Goal: Transaction & Acquisition: Purchase product/service

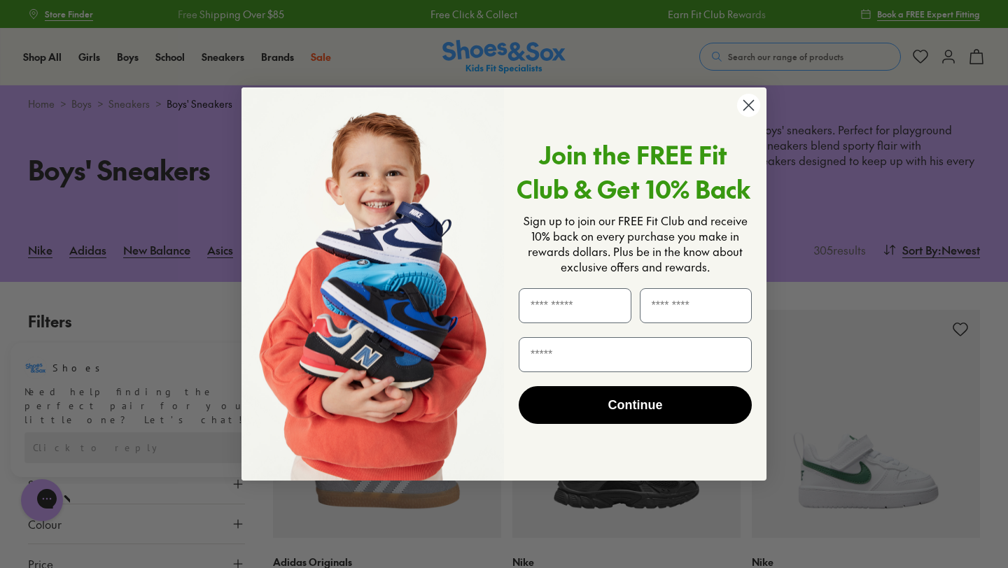
click at [749, 106] on icon "Close dialog" at bounding box center [749, 105] width 10 height 10
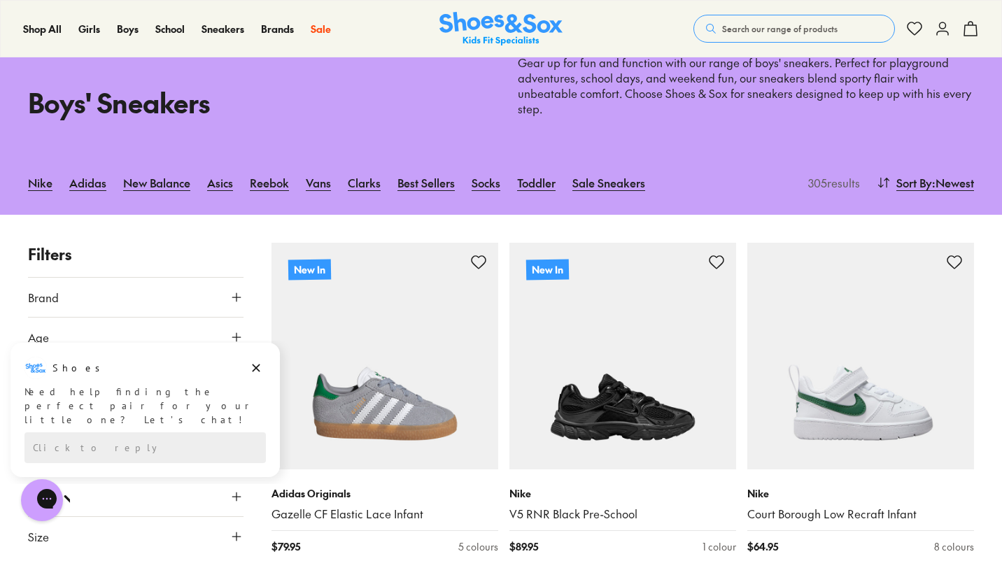
scroll to position [134, 0]
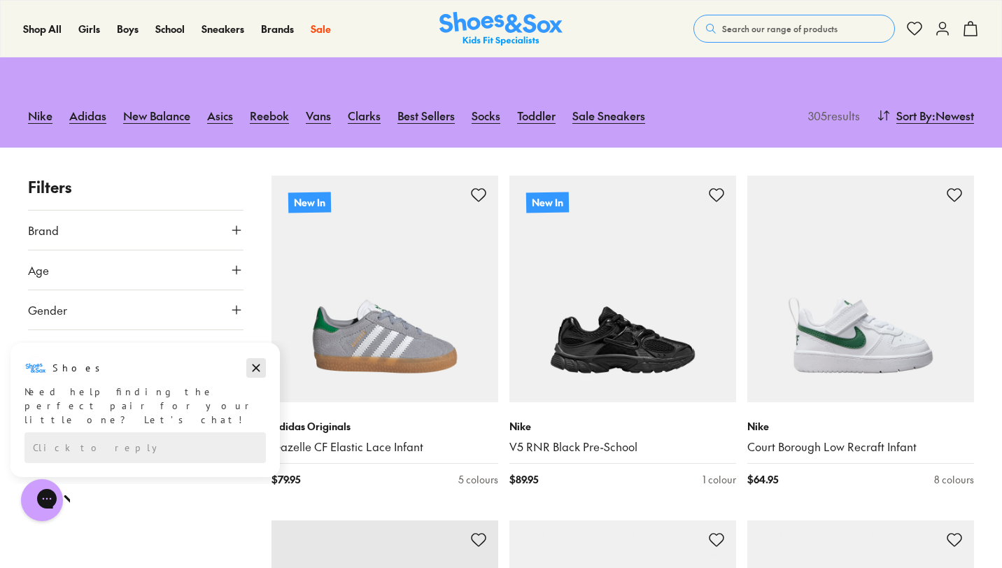
click at [255, 369] on icon "Dismiss campaign" at bounding box center [256, 368] width 14 height 17
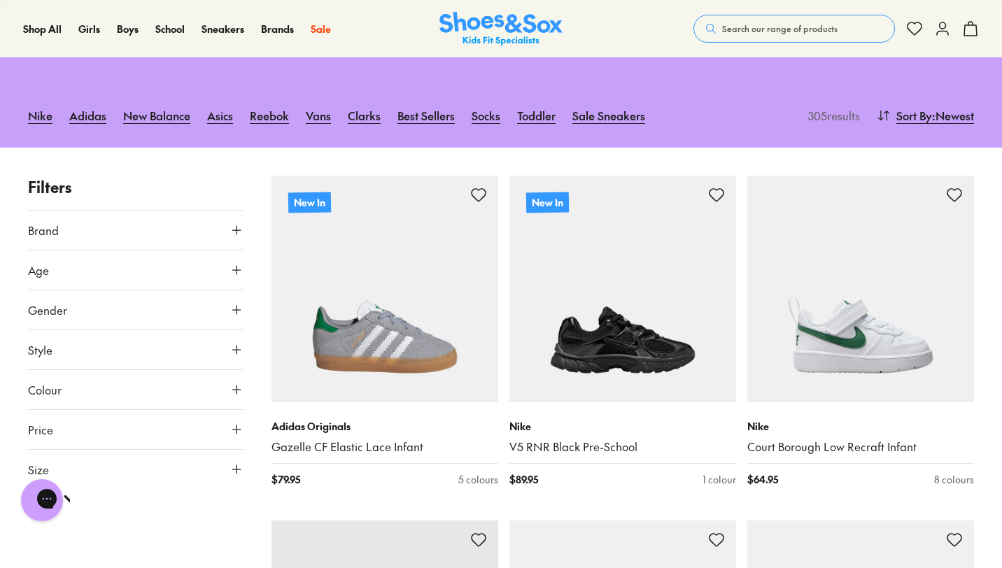
click at [234, 466] on icon at bounding box center [236, 469] width 14 height 14
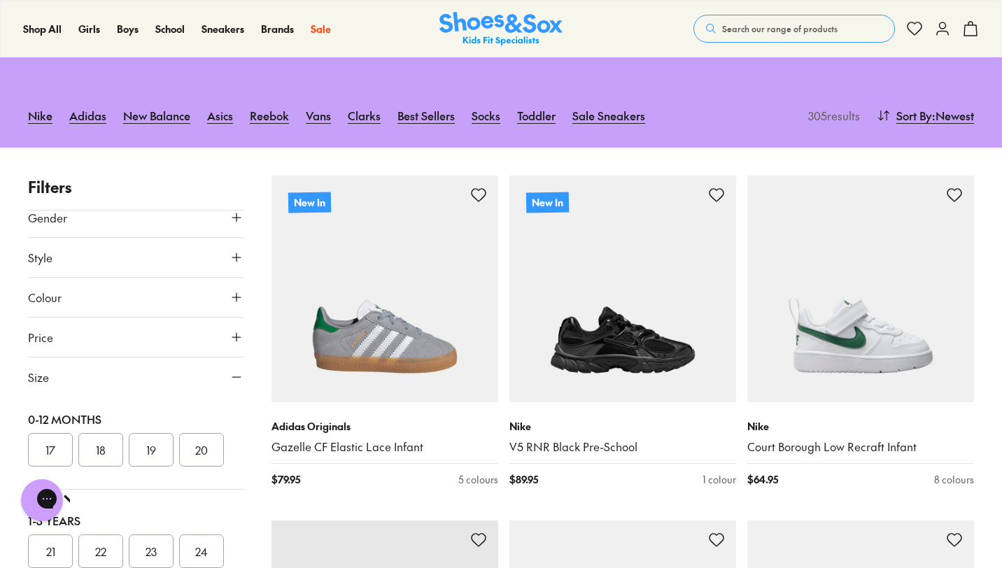
scroll to position [0, 0]
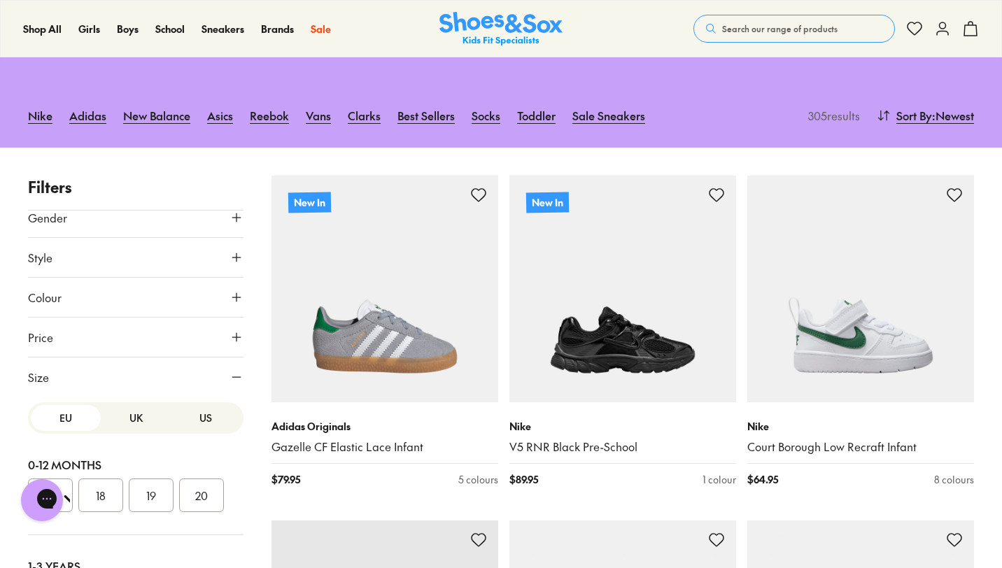
click at [127, 418] on button "UK" at bounding box center [136, 418] width 70 height 26
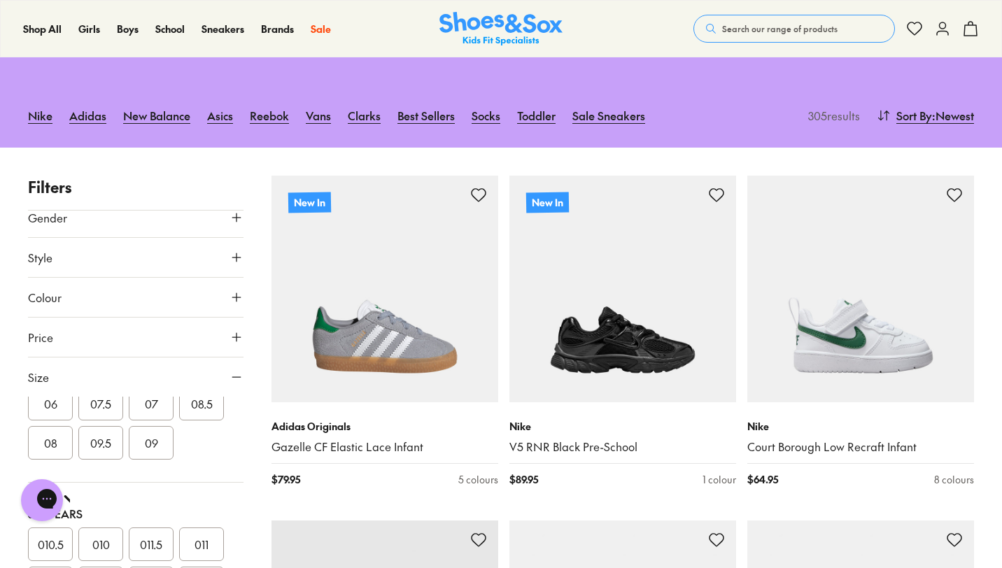
scroll to position [272, 0]
click at [90, 549] on button "010" at bounding box center [100, 544] width 45 height 34
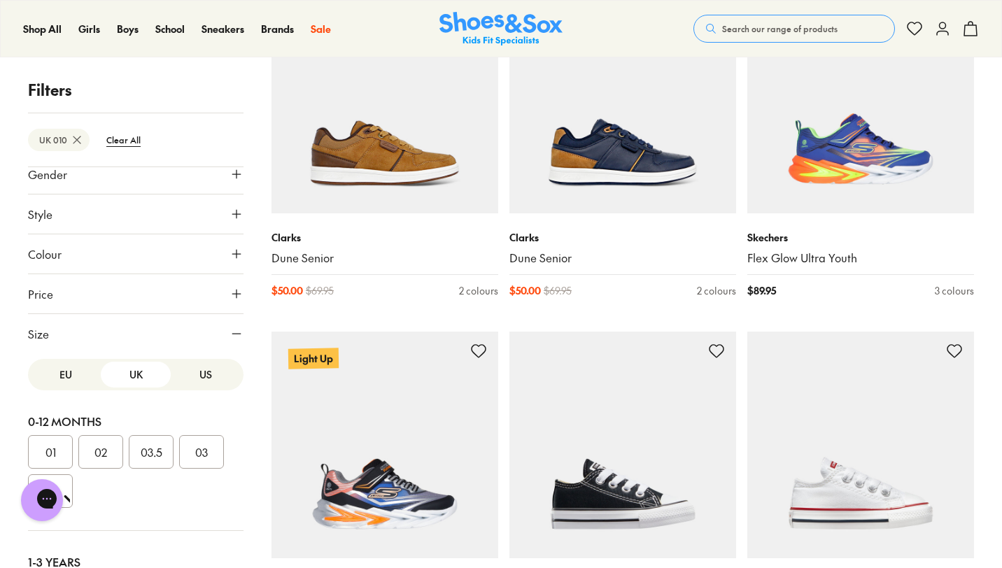
click at [70, 369] on button "EU" at bounding box center [66, 375] width 70 height 26
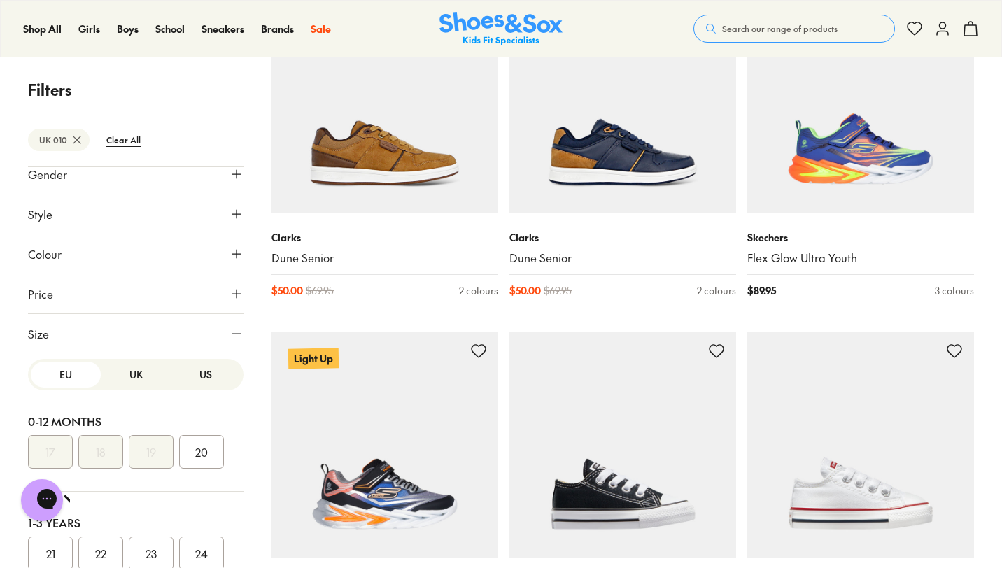
click at [233, 332] on icon at bounding box center [236, 334] width 14 height 14
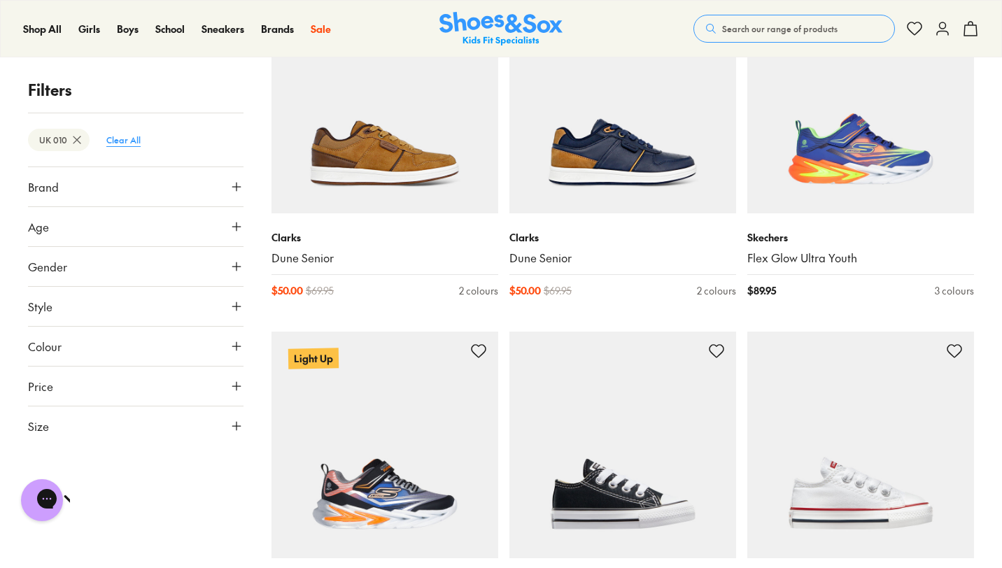
click at [125, 136] on btn "Clear All" at bounding box center [123, 139] width 57 height 25
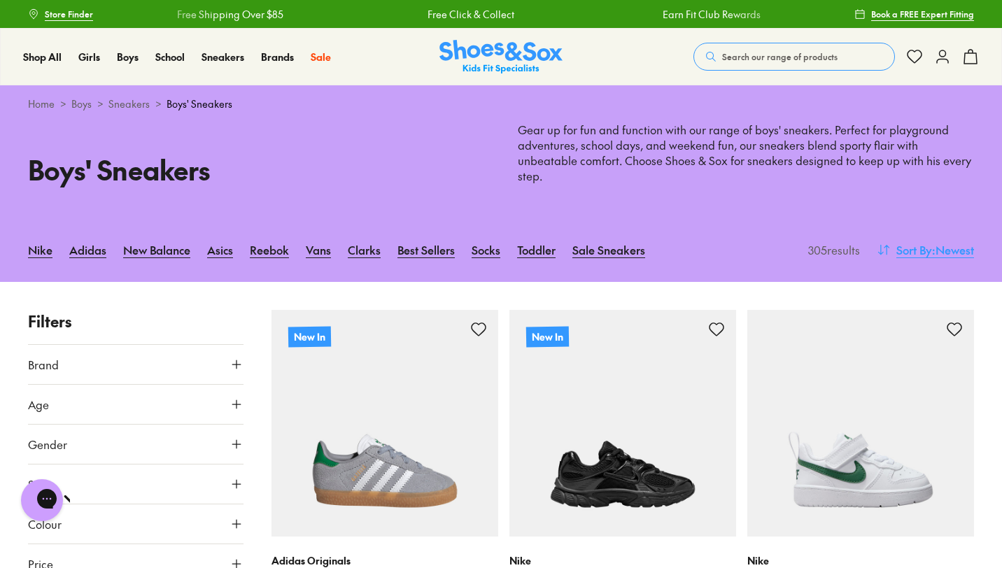
click at [953, 253] on span ": Newest" at bounding box center [953, 249] width 42 height 17
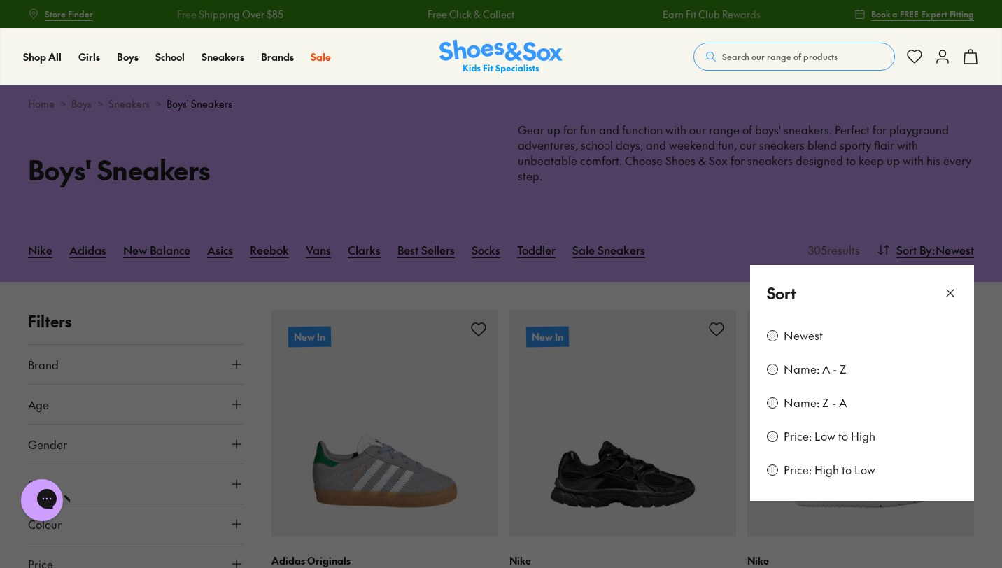
click at [843, 439] on label "Price: Low to High" at bounding box center [830, 436] width 92 height 15
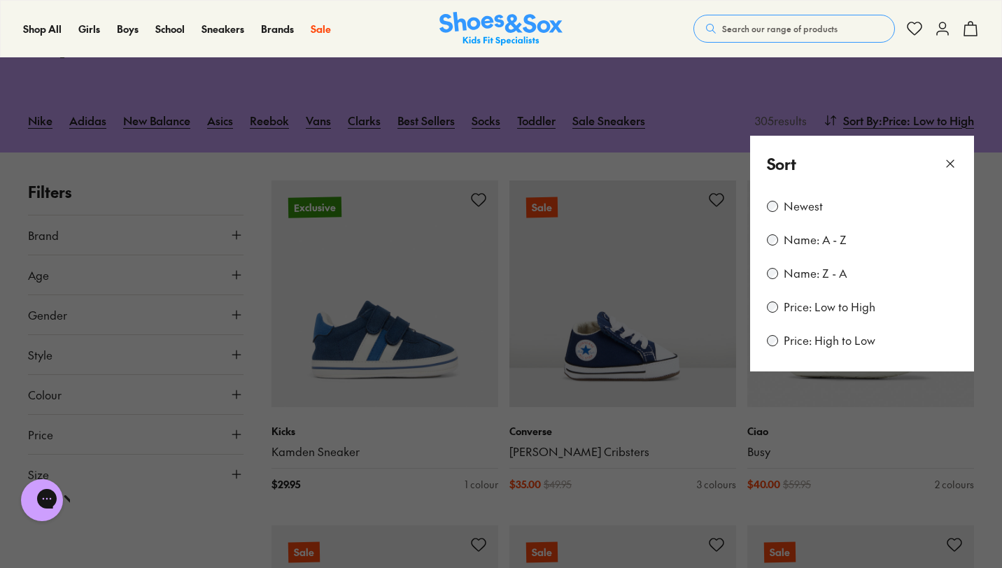
click at [949, 163] on use at bounding box center [950, 163] width 7 height 7
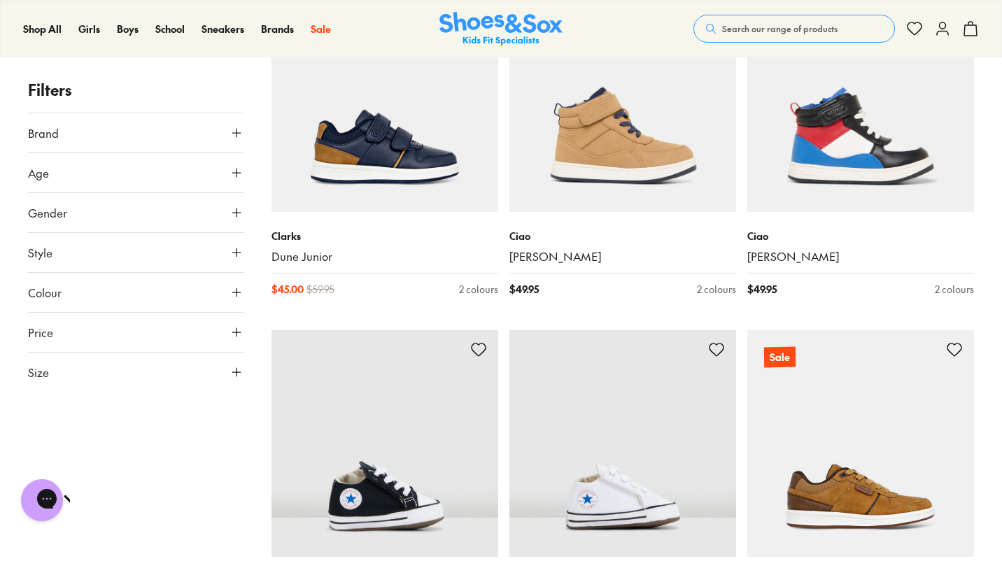
scroll to position [2019, 0]
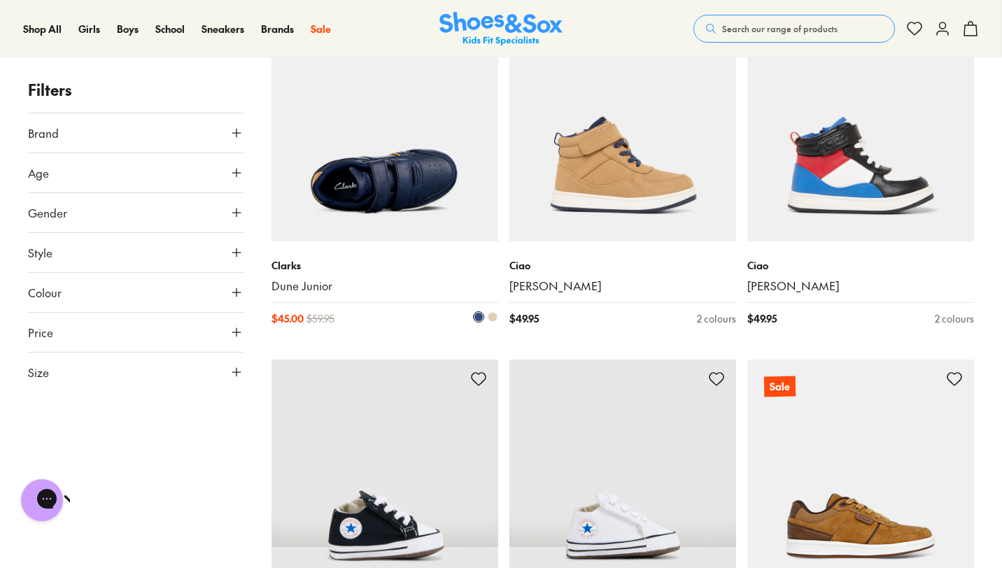
click at [317, 288] on link "Dune Junior" at bounding box center [384, 285] width 227 height 15
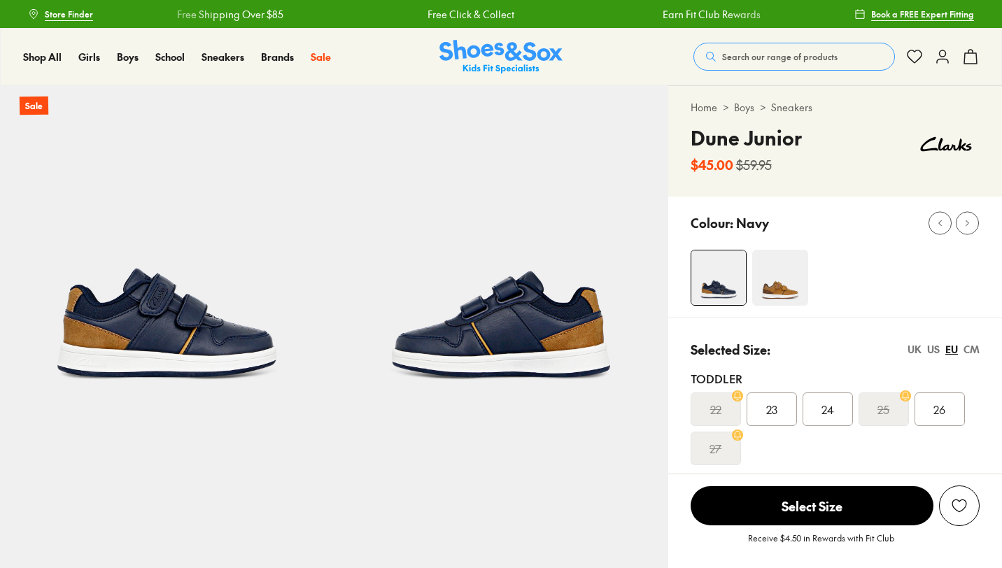
click at [917, 351] on div "UK" at bounding box center [914, 349] width 14 height 15
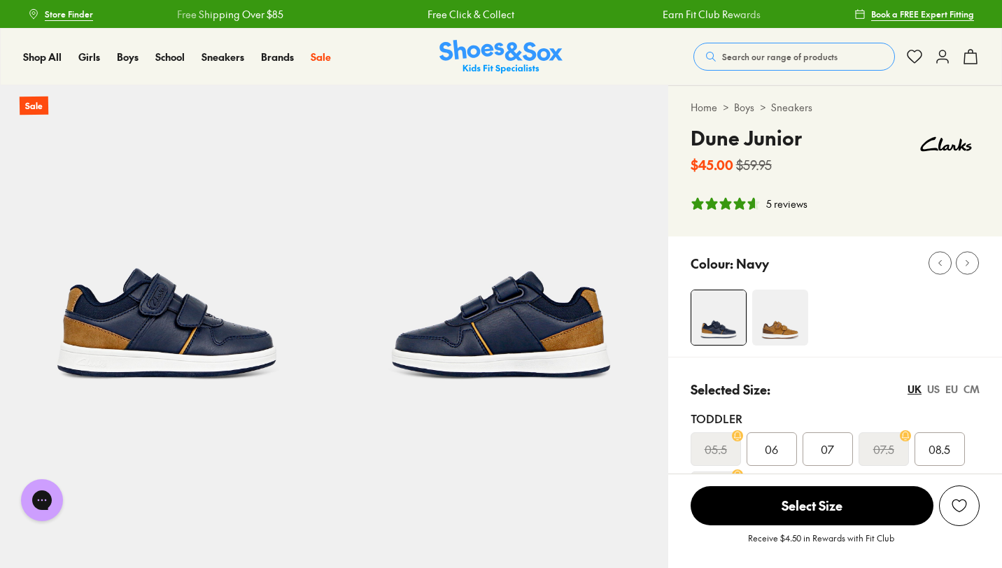
select select "*"
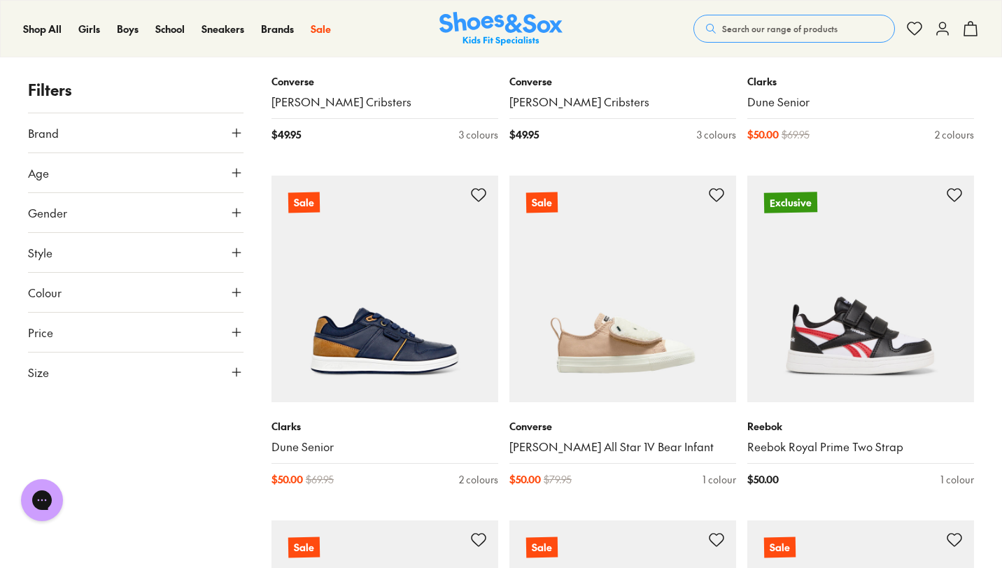
scroll to position [2550, 0]
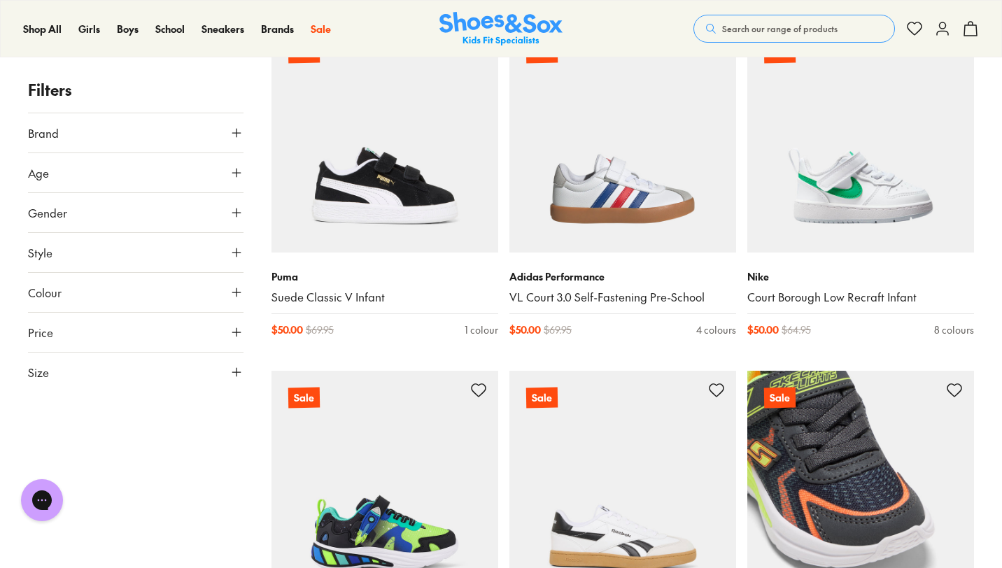
scroll to position [3391, 0]
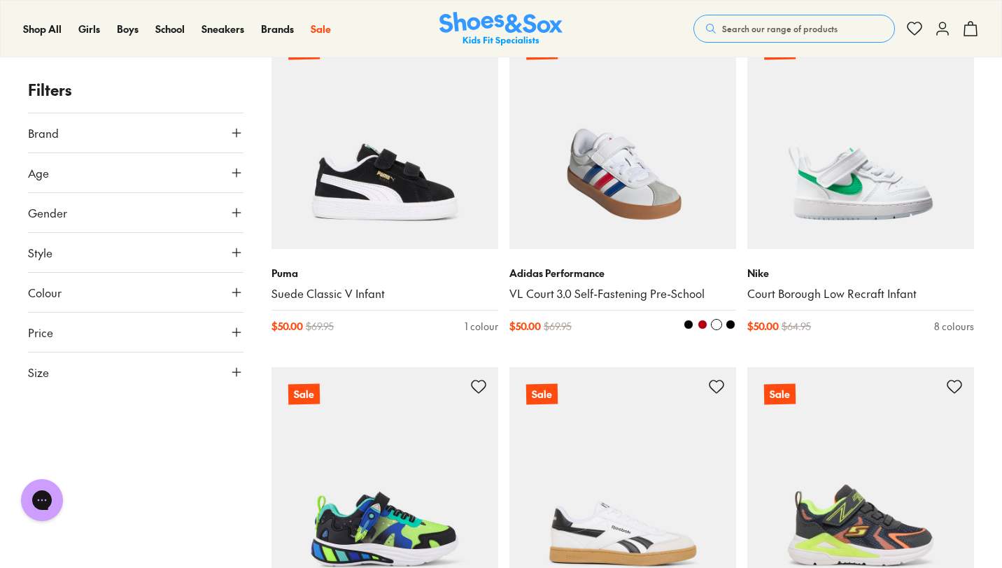
click at [602, 288] on link "VL Court 3.0 Self-Fastening Pre-School" at bounding box center [622, 293] width 227 height 15
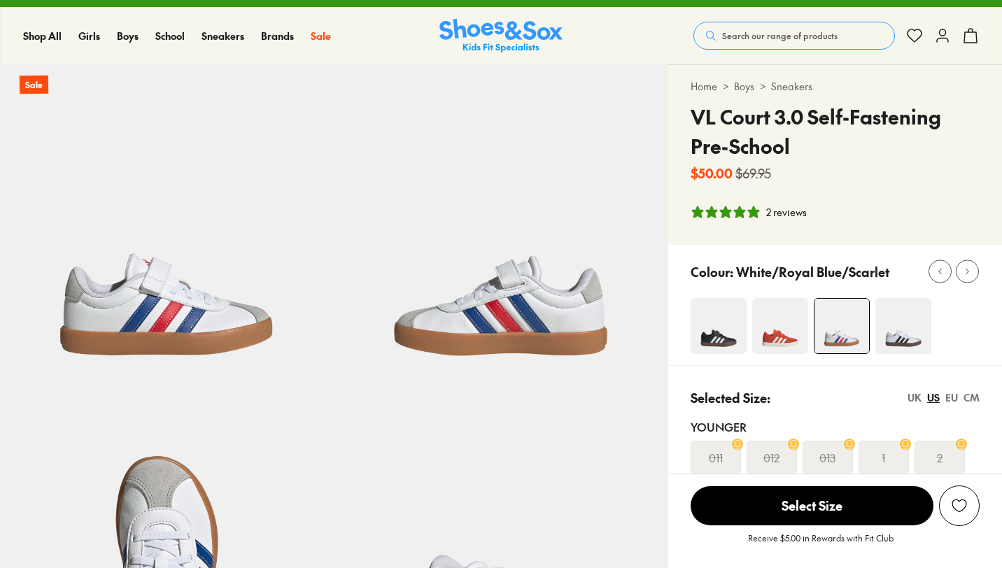
select select "*"
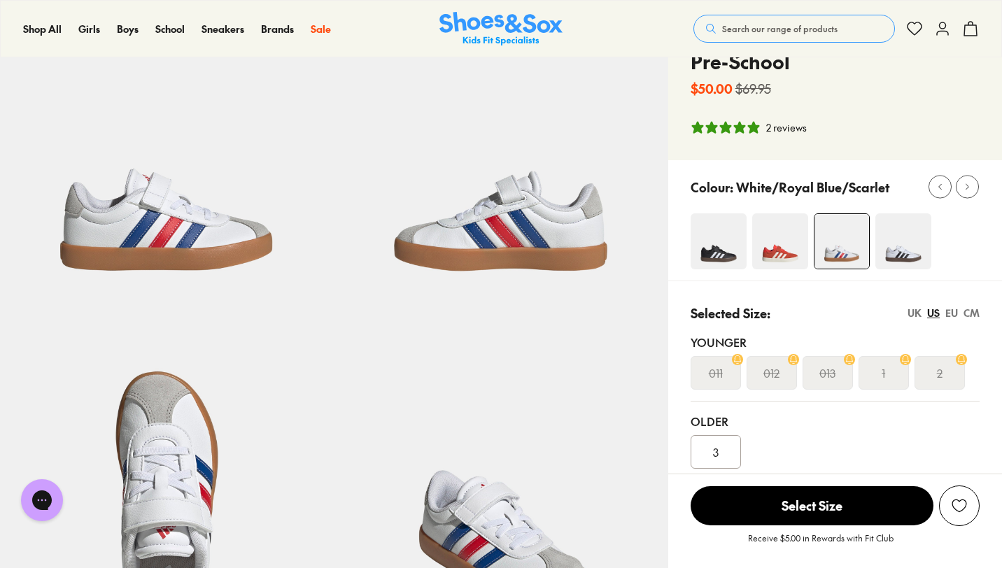
scroll to position [101, 0]
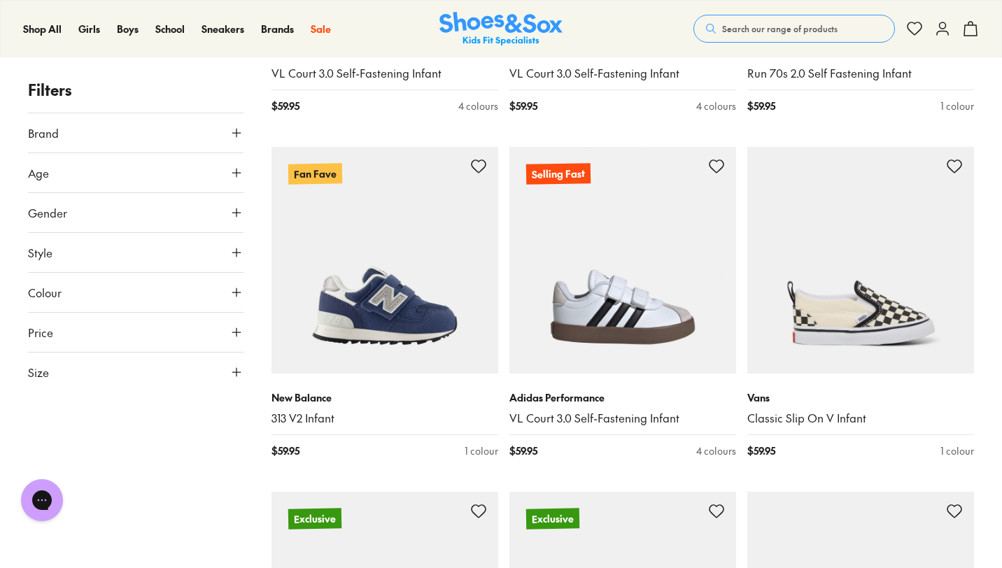
scroll to position [2649, 0]
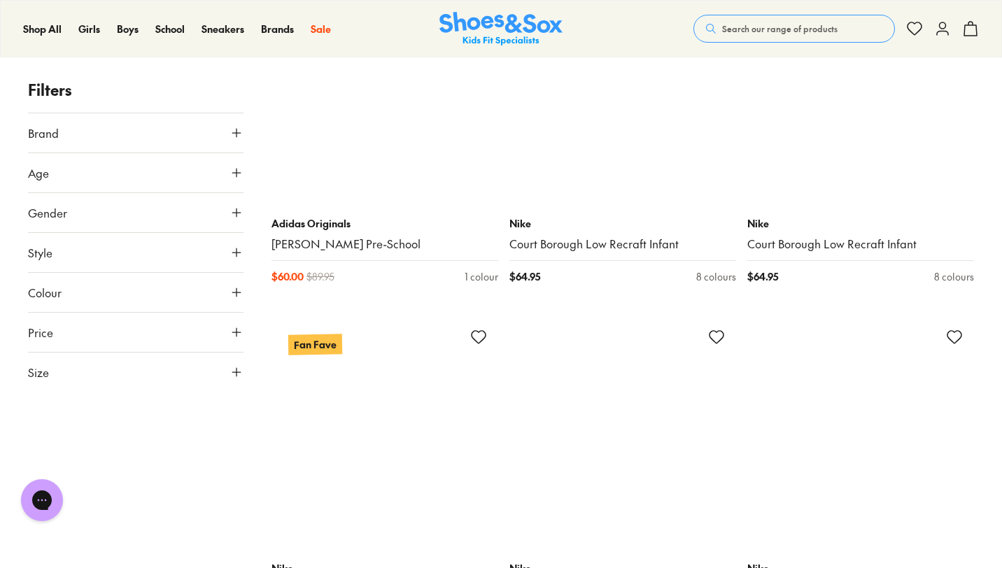
scroll to position [6962, 0]
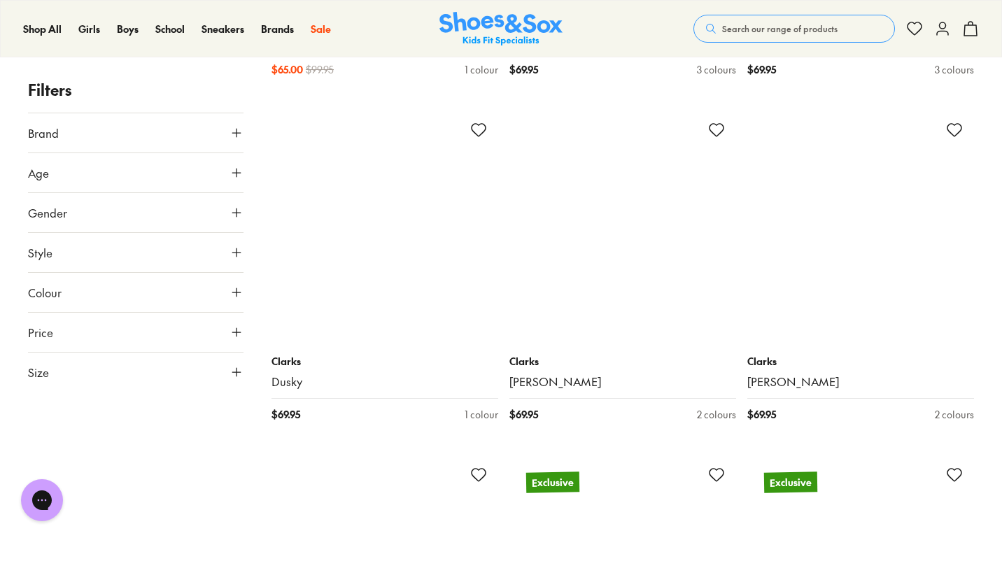
scroll to position [8553, 0]
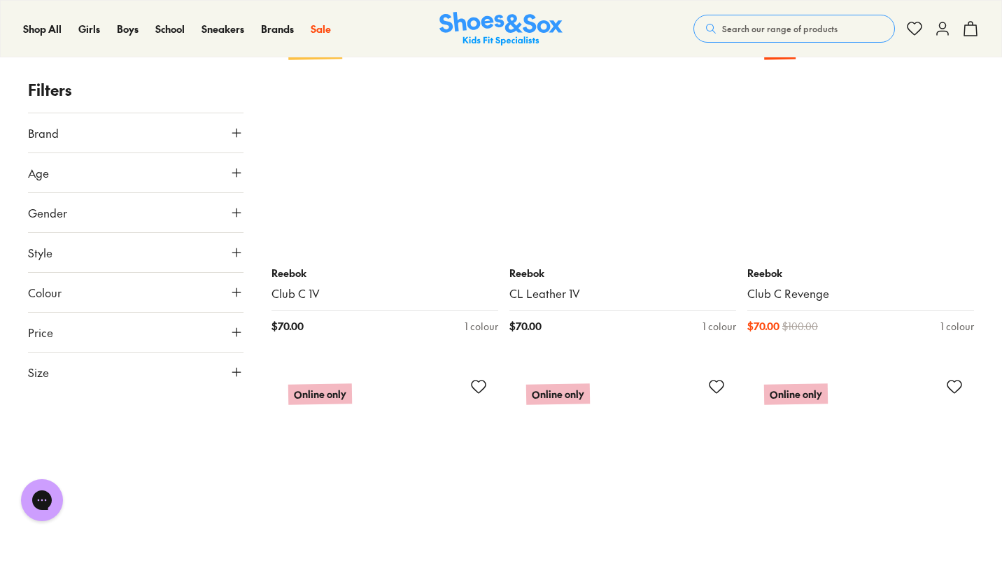
scroll to position [13463, 0]
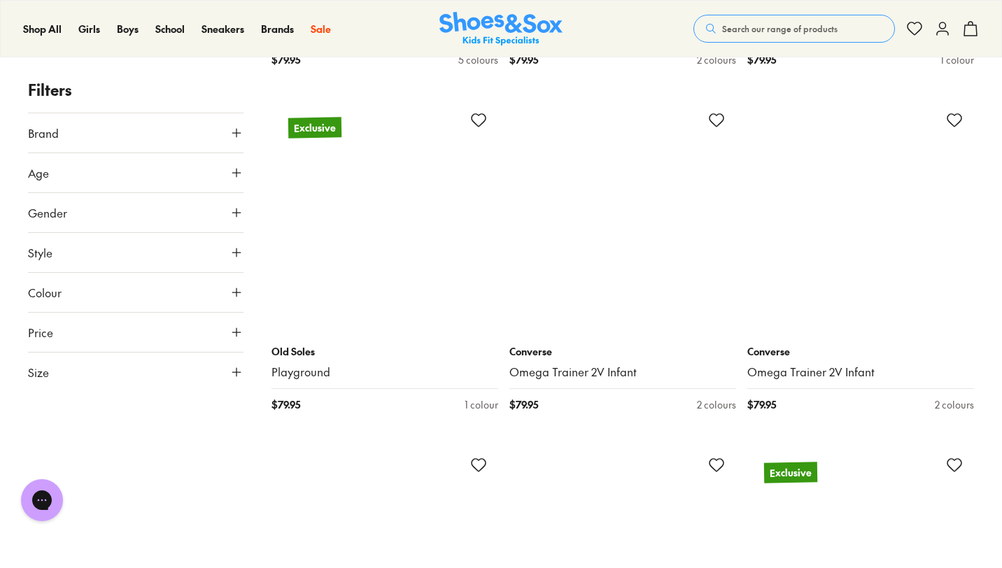
scroll to position [15802, 0]
